Goal: Check status: Check status

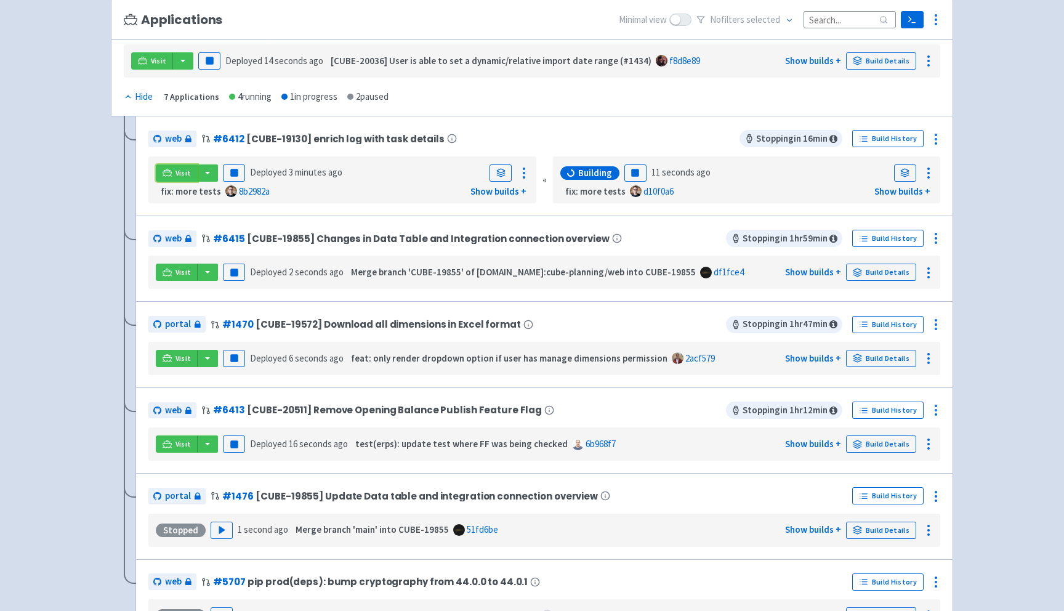
scroll to position [191, 0]
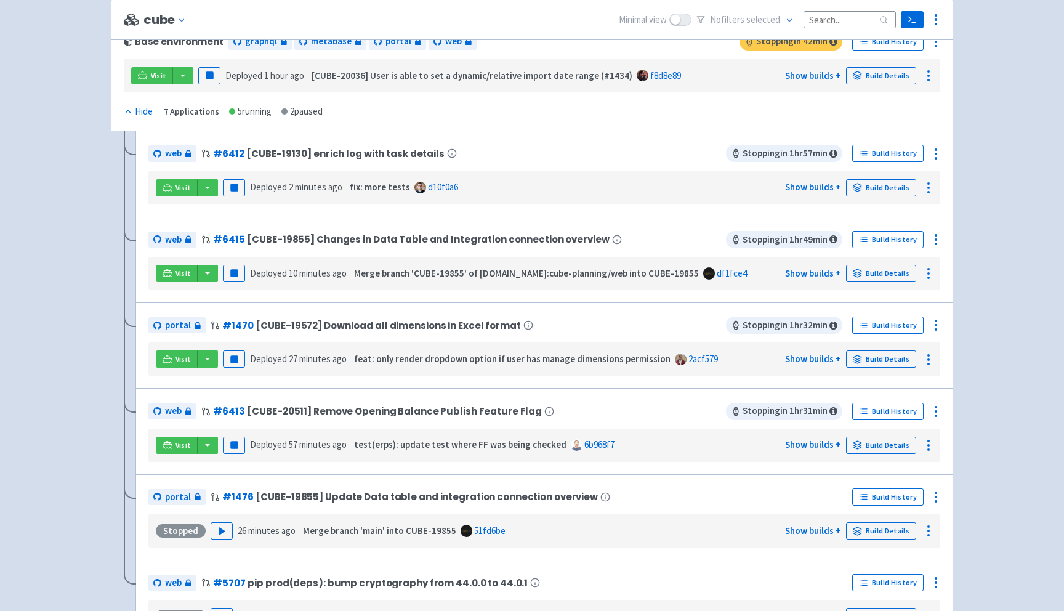
scroll to position [165, 0]
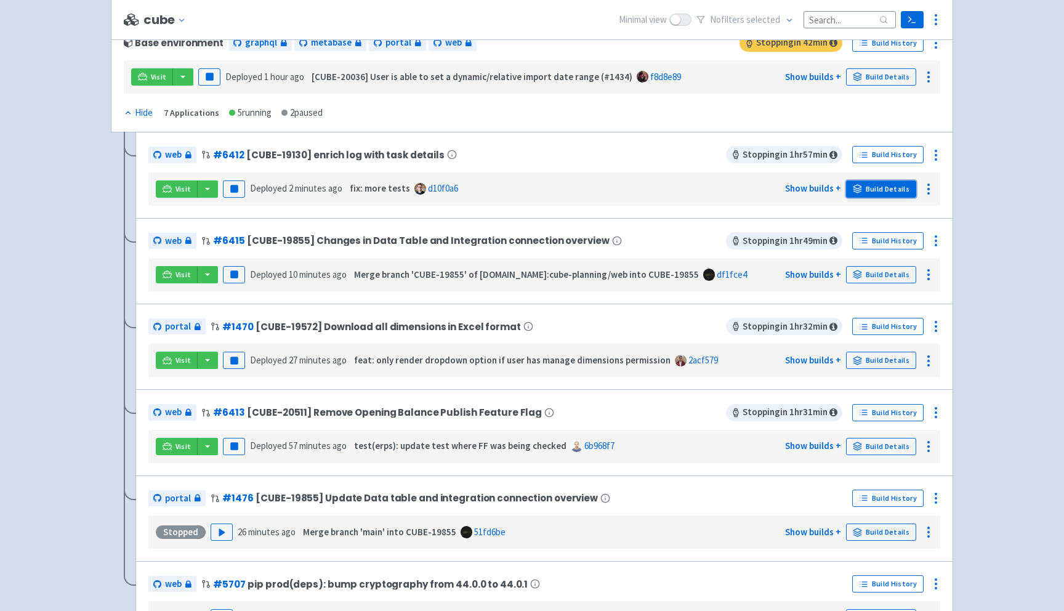
click at [873, 185] on link "Build Details" at bounding box center [881, 188] width 70 height 17
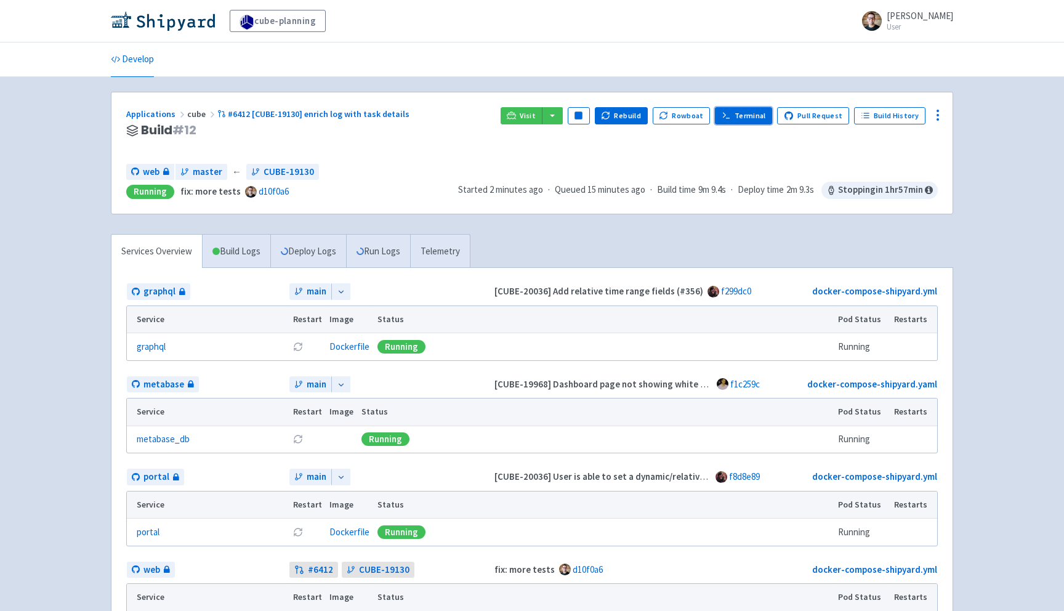
click at [752, 115] on link "Terminal" at bounding box center [743, 115] width 57 height 17
click at [156, 103] on div "Applications cube #6412 [CUBE-19130] enrich log with task details Build # 12 Vi…" at bounding box center [531, 152] width 841 height 121
click at [153, 113] on link "Applications" at bounding box center [156, 113] width 61 height 11
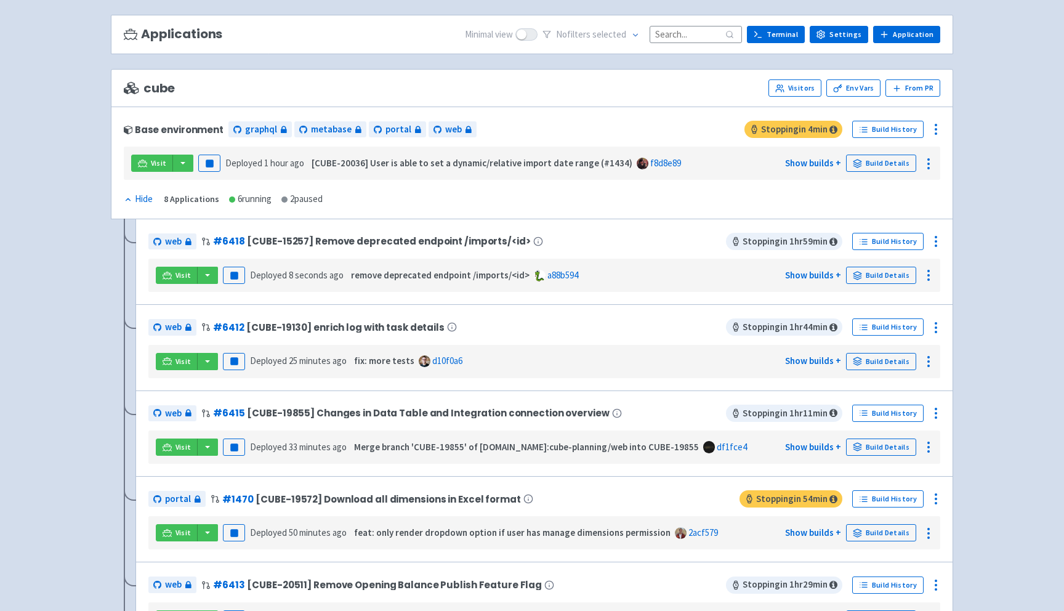
scroll to position [80, 0]
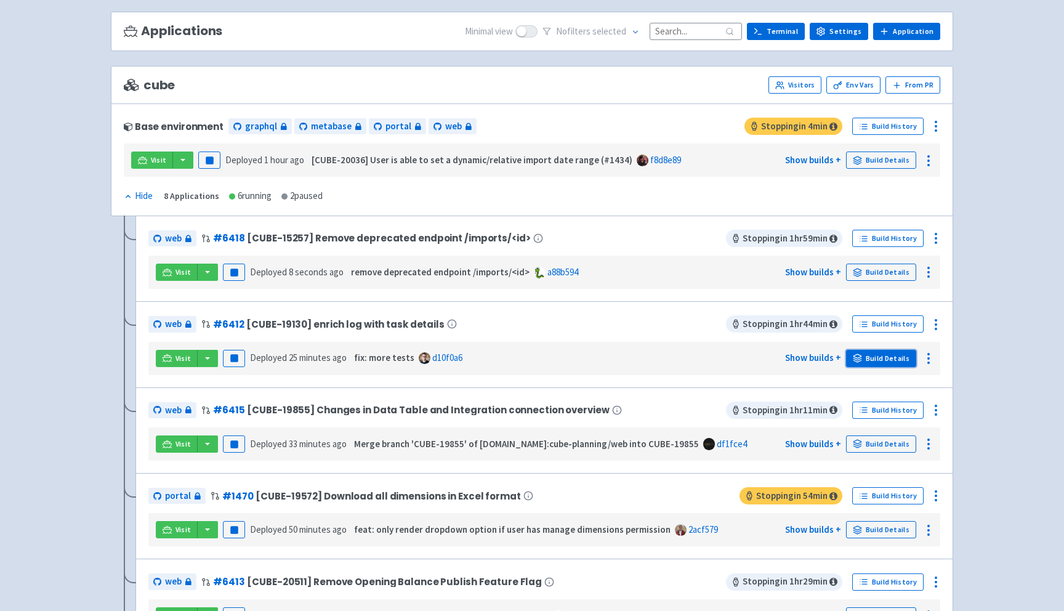
click at [872, 357] on link "Build Details" at bounding box center [881, 358] width 70 height 17
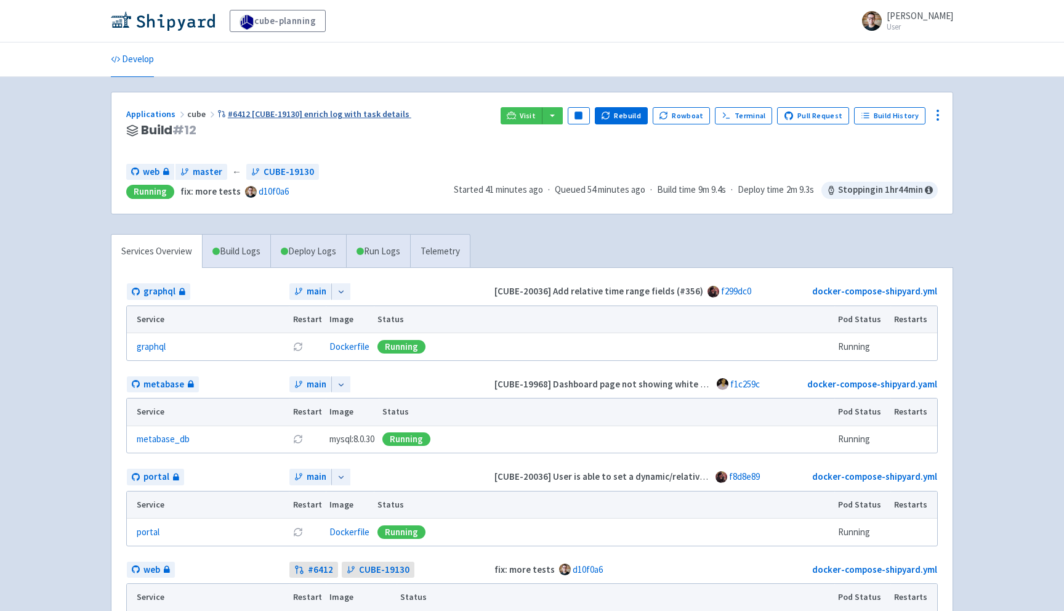
click at [381, 115] on link "#6412 [CUBE-19130] enrich log with task details" at bounding box center [314, 113] width 194 height 11
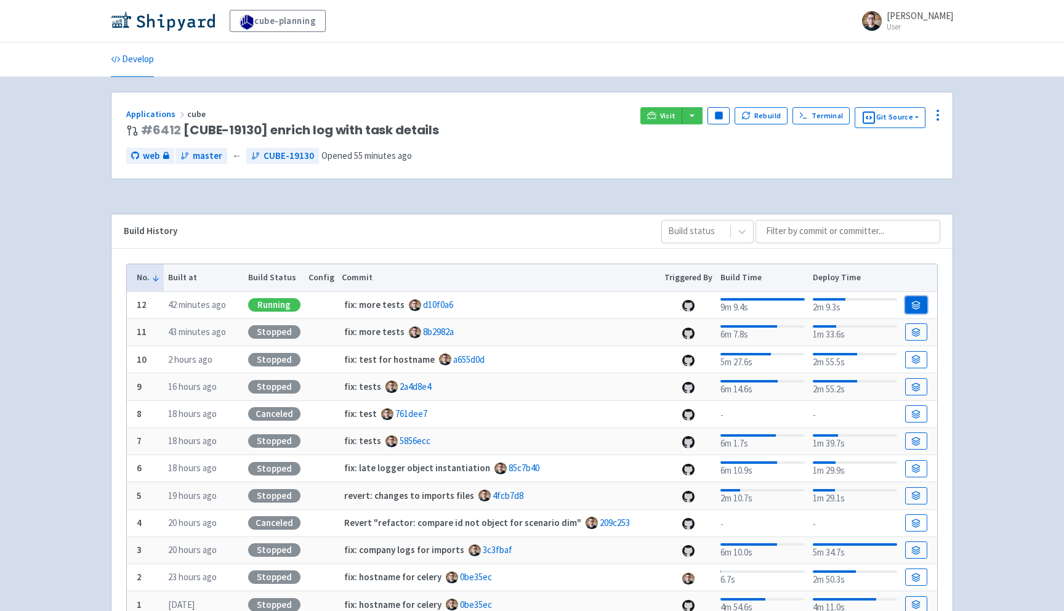
click at [922, 306] on link at bounding box center [917, 304] width 22 height 17
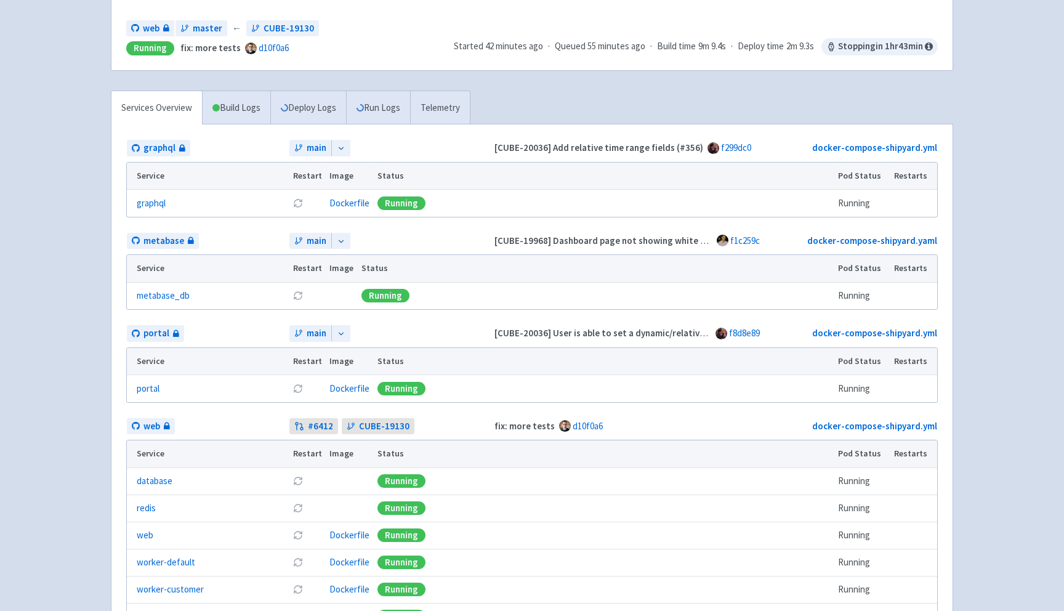
scroll to position [315, 0]
